Goal: Information Seeking & Learning: Understand process/instructions

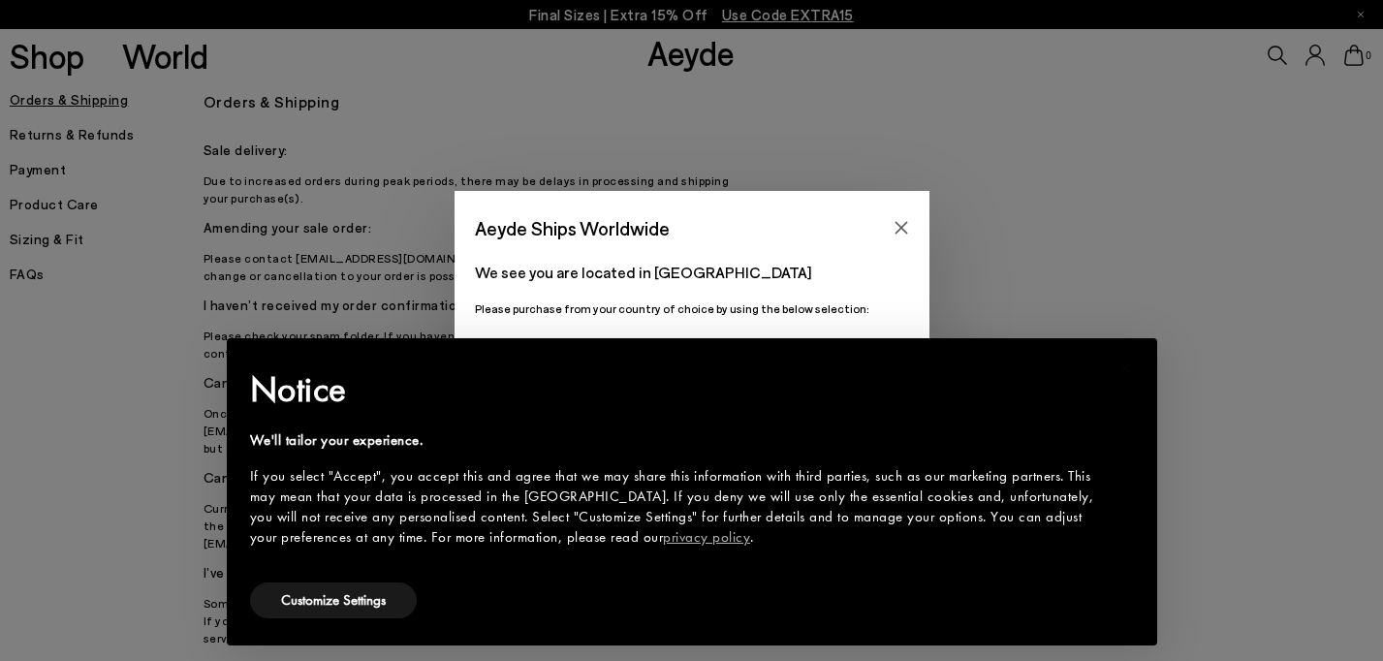
click at [1320, 396] on div "Aeyde Ships Worldwide We see you are located in [GEOGRAPHIC_DATA] Please purcha…" at bounding box center [691, 330] width 1383 height 279
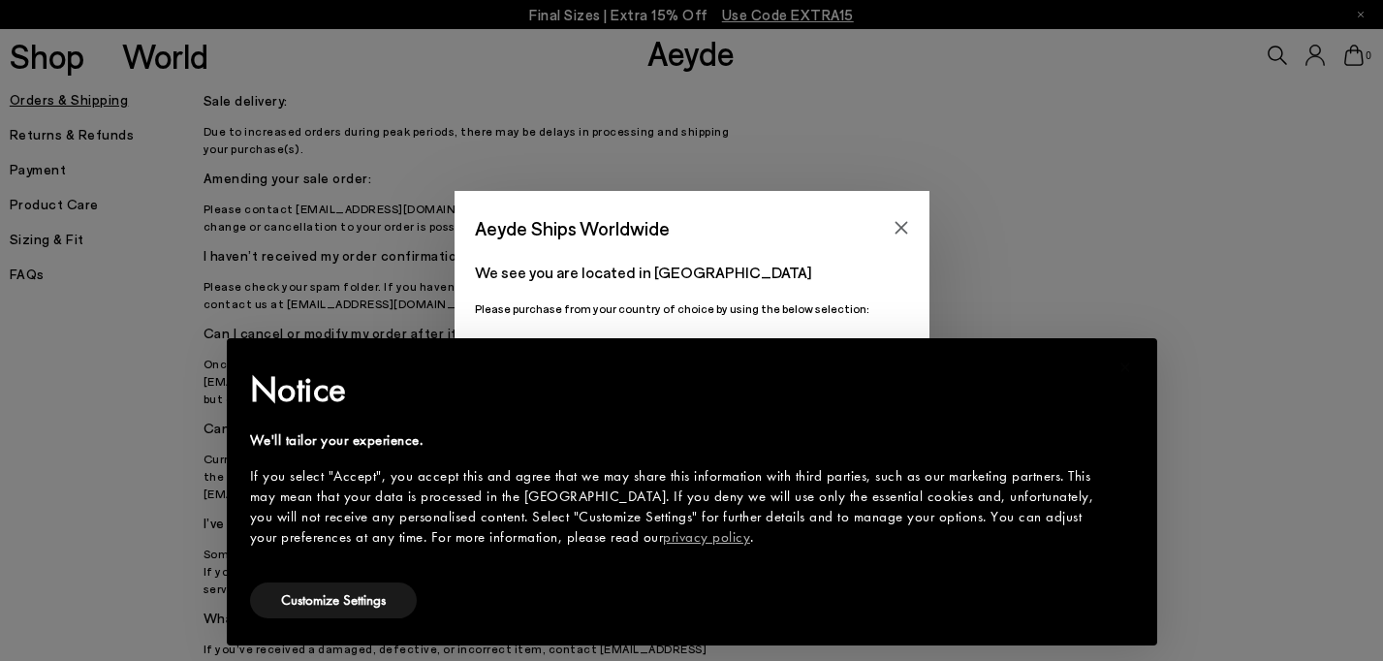
scroll to position [52, 0]
click at [907, 220] on icon "Close" at bounding box center [901, 228] width 16 height 16
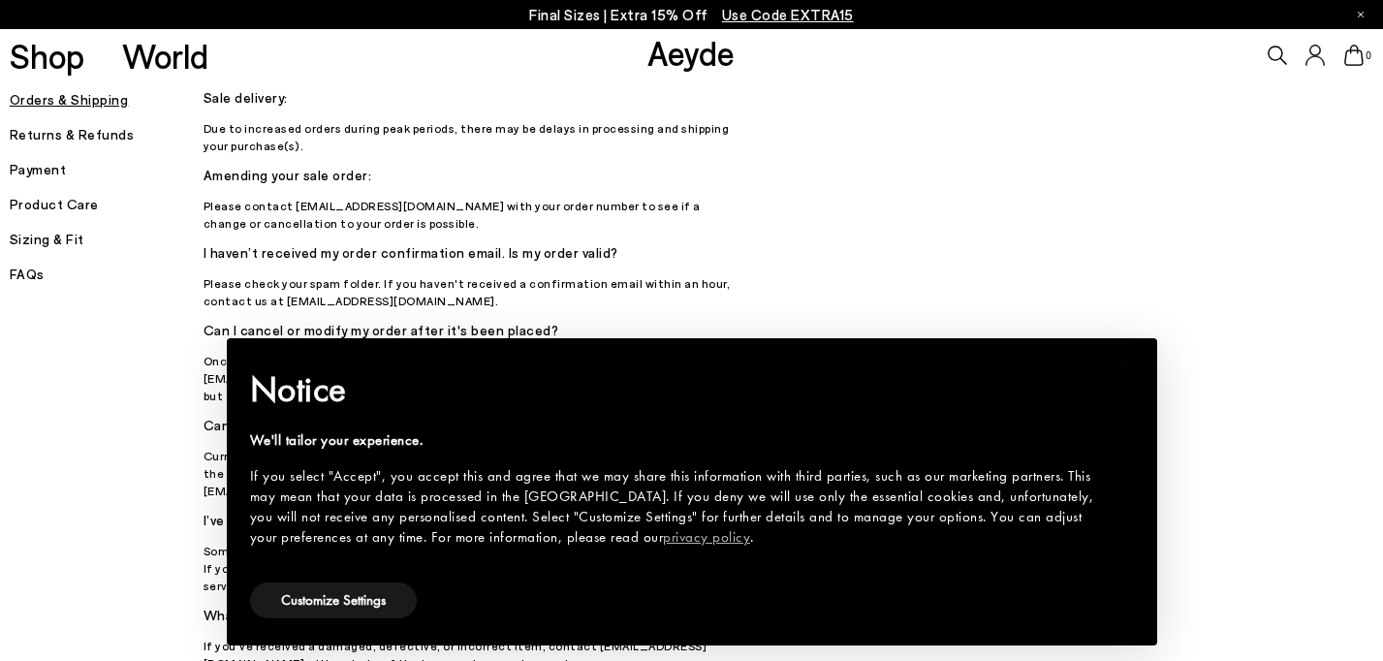
click at [732, 241] on h5 "I haven’t received my order confirmation email. Is my order valid?" at bounding box center [470, 252] width 533 height 27
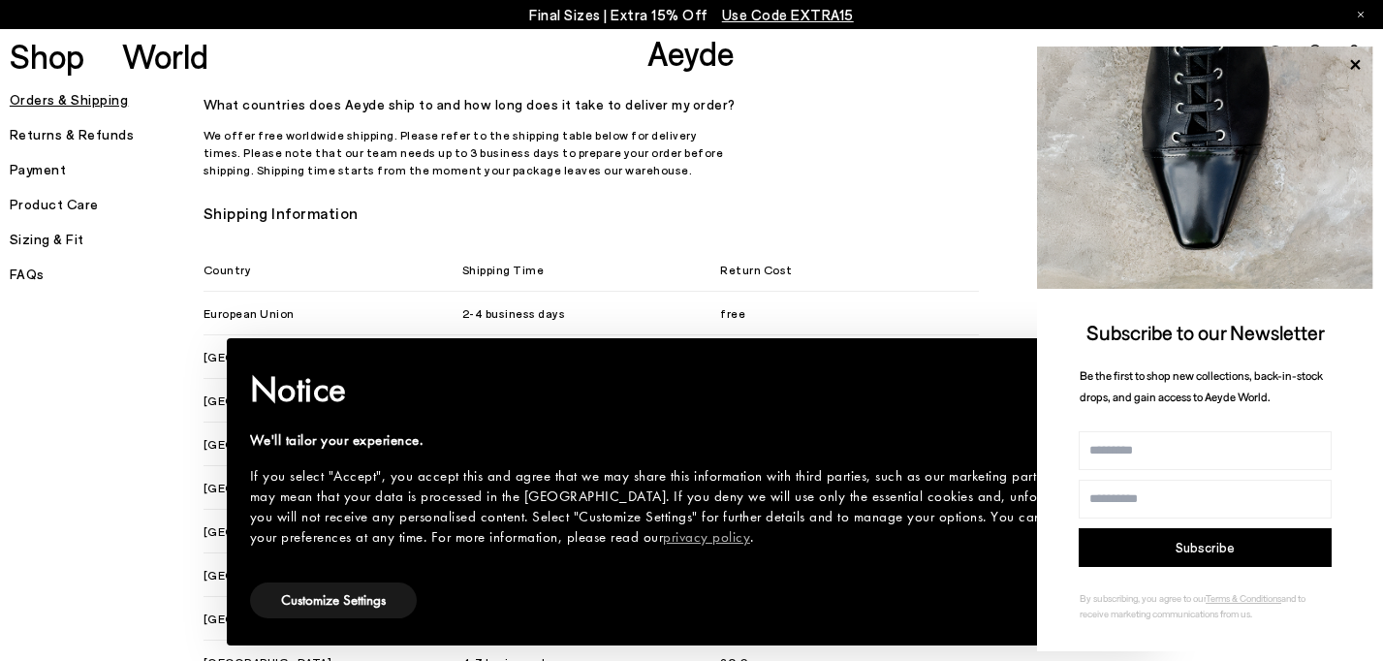
scroll to position [1130, 0]
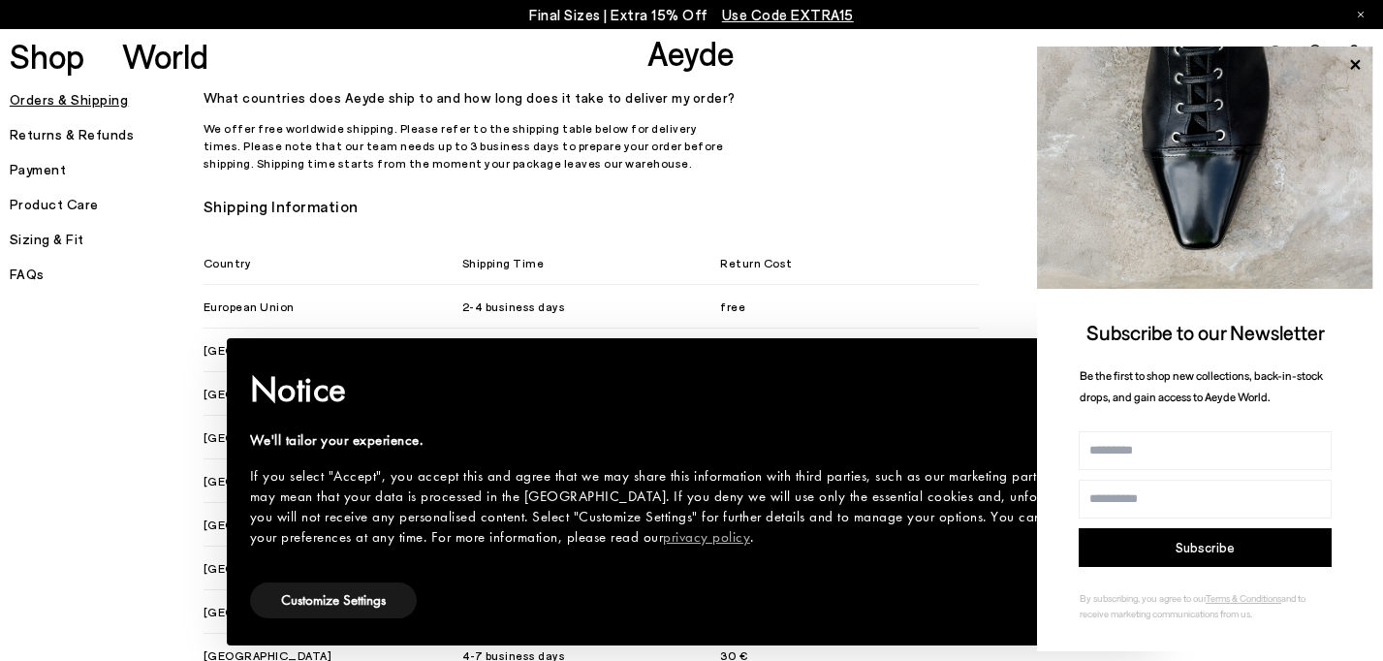
click at [109, 129] on h5 "Returns & Refunds" at bounding box center [107, 134] width 194 height 27
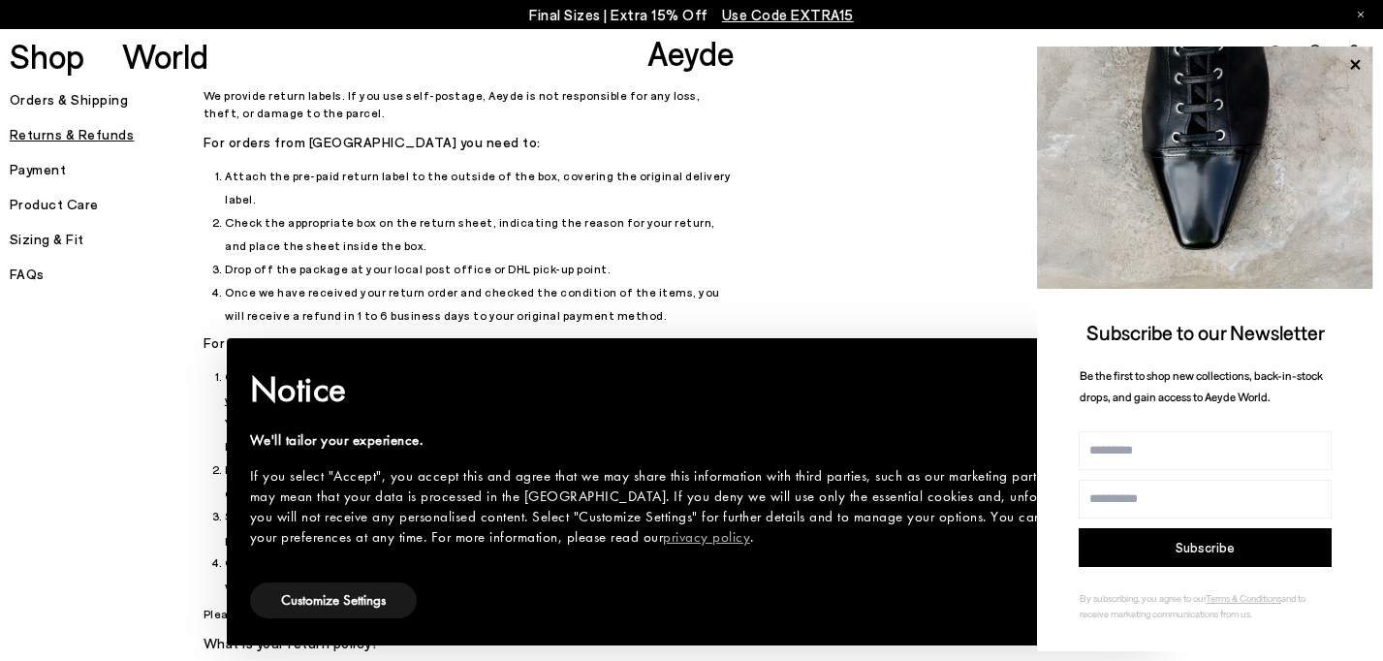
scroll to position [82, 0]
click at [1353, 64] on icon at bounding box center [1354, 64] width 25 height 25
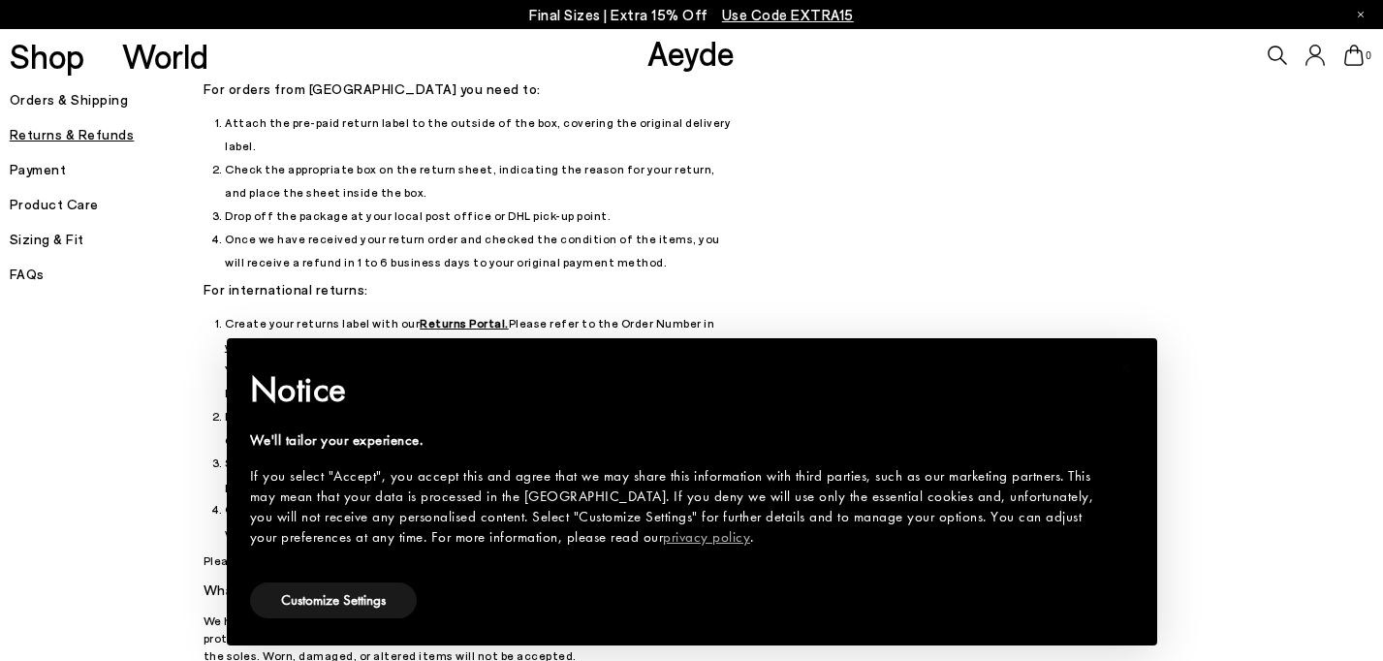
scroll to position [141, 0]
click at [810, 262] on div "Returns & Refunds How can I return my order? We provide return labels. If you u…" at bounding box center [701, 402] width 995 height 914
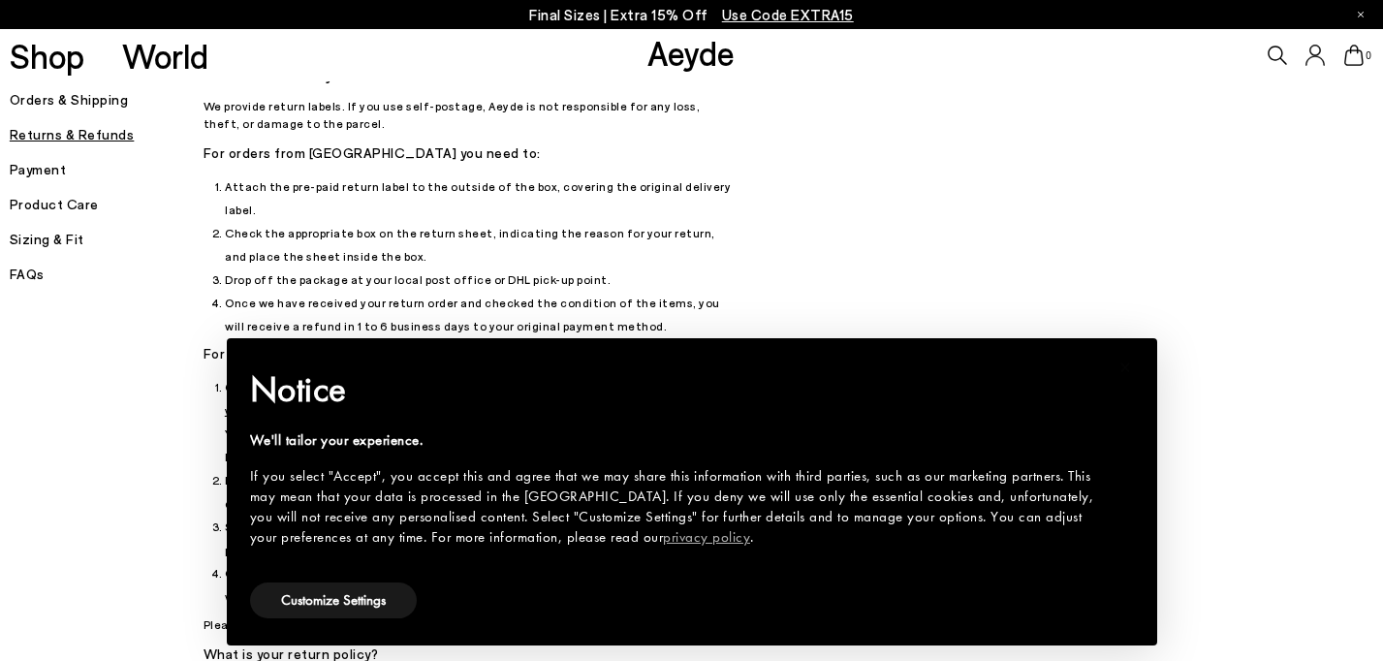
scroll to position [48, 0]
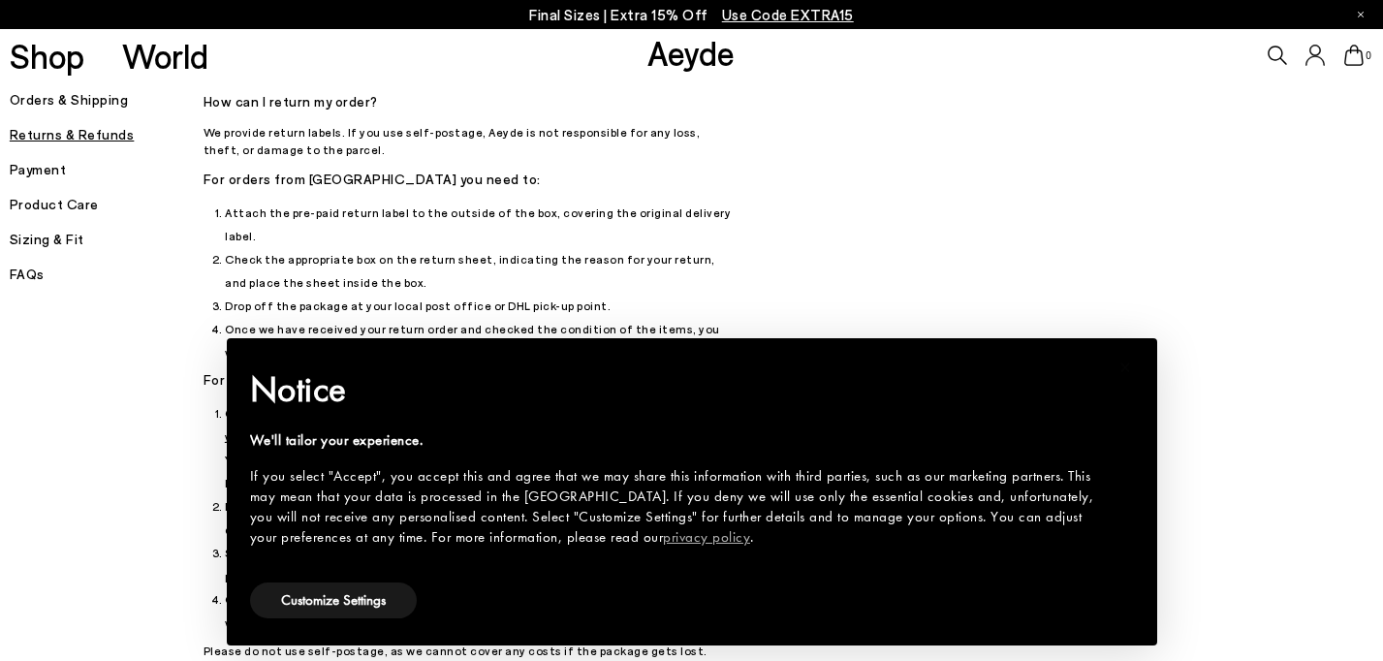
click at [496, 603] on div "Customize Settings" at bounding box center [692, 601] width 884 height 44
click at [330, 603] on button "Customize Settings" at bounding box center [333, 600] width 167 height 36
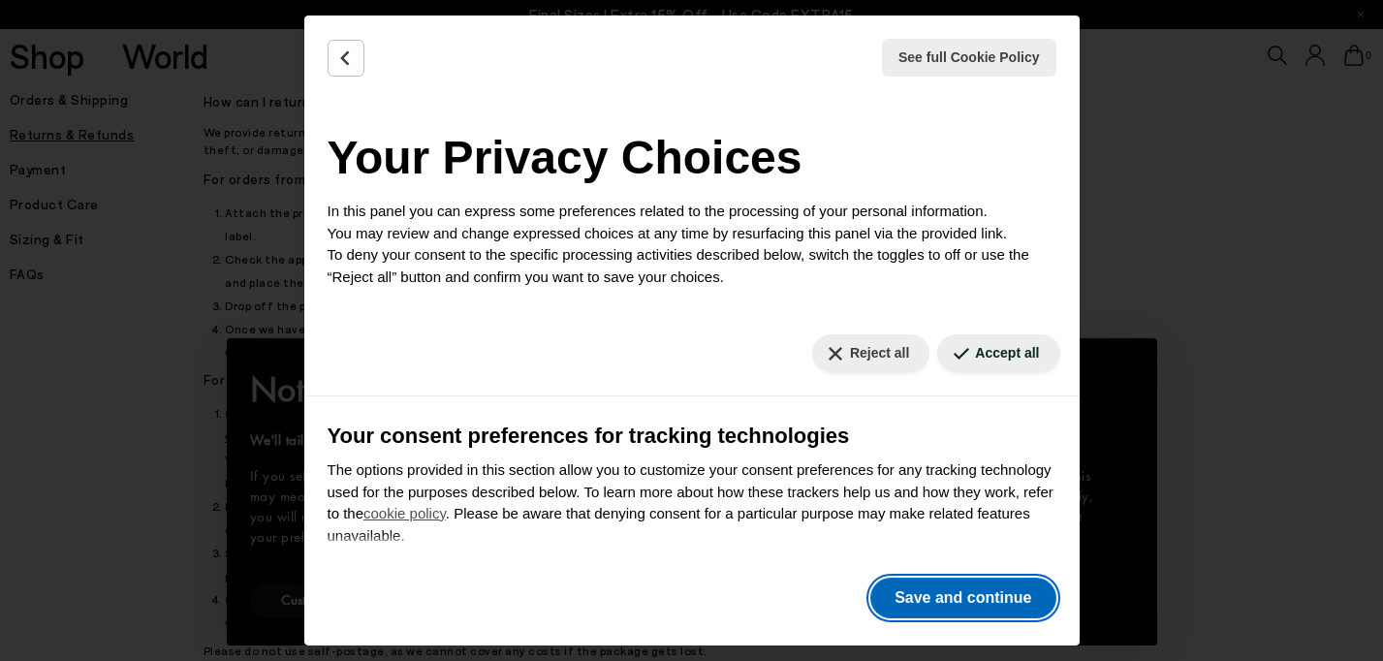
click at [973, 593] on button "Save and continue" at bounding box center [962, 598] width 185 height 41
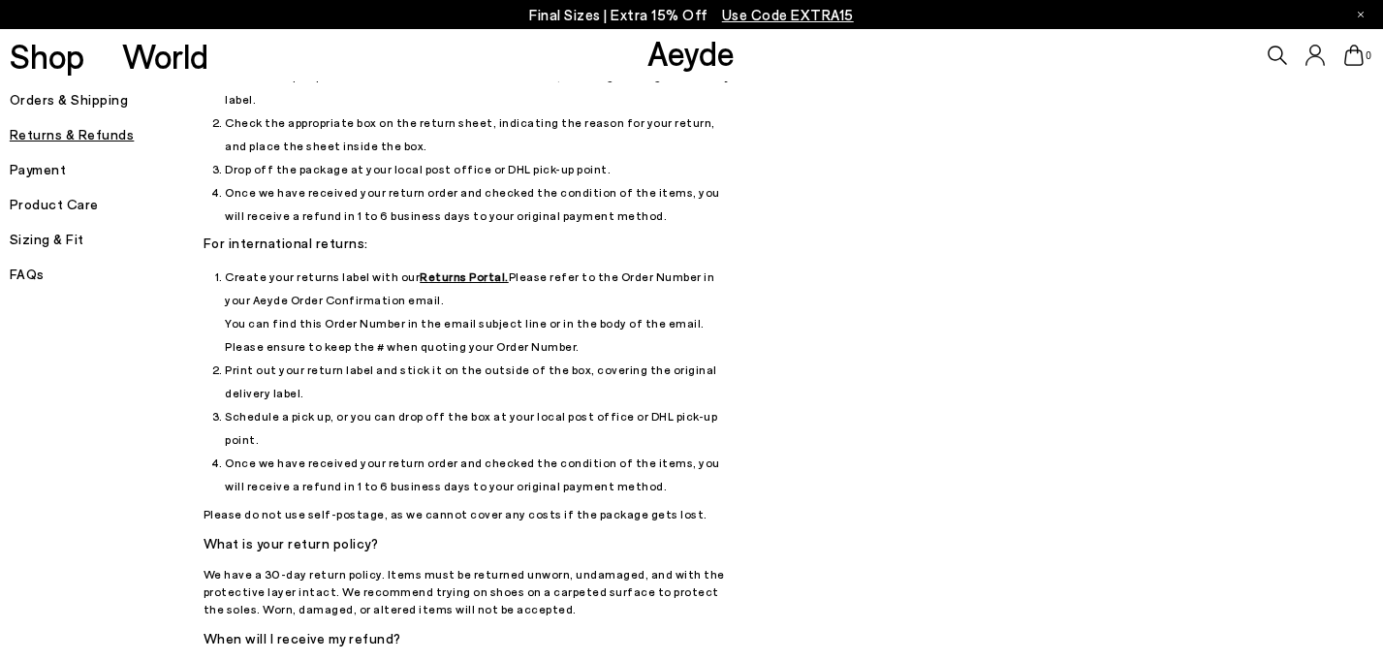
scroll to position [188, 0]
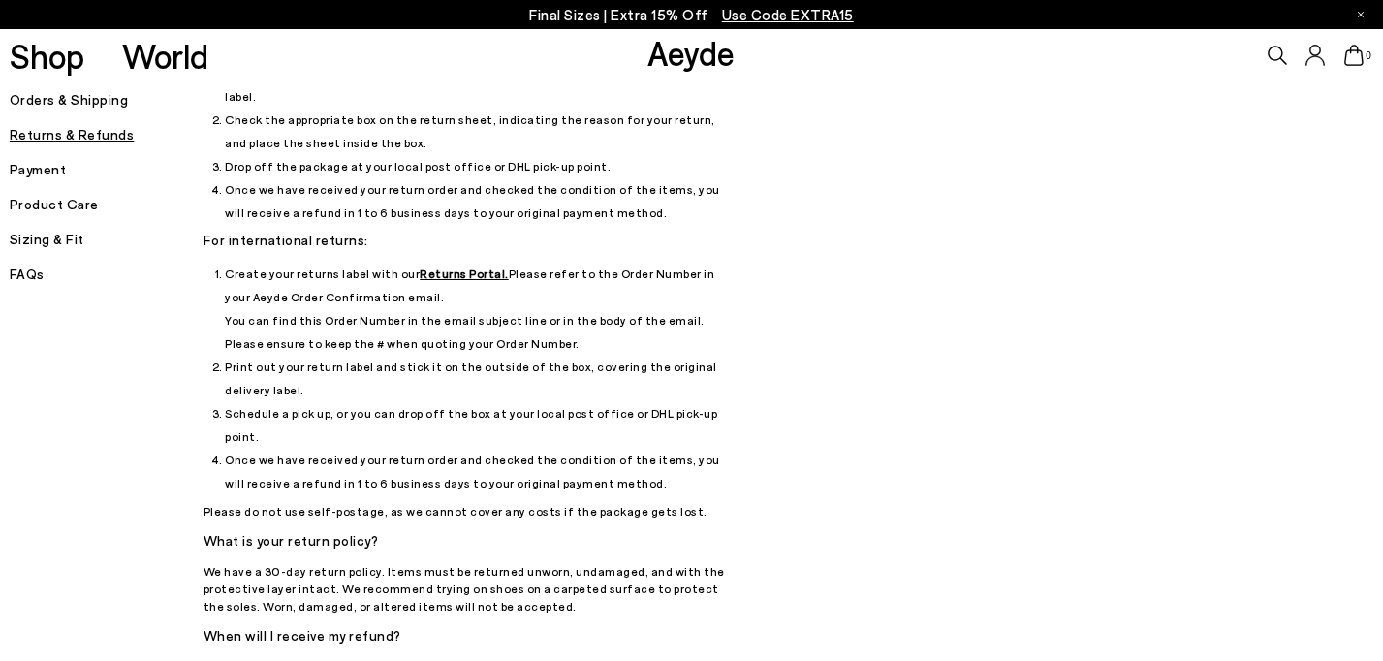
click at [438, 266] on u "Returns Portal." at bounding box center [464, 273] width 89 height 14
